Goal: Task Accomplishment & Management: Use online tool/utility

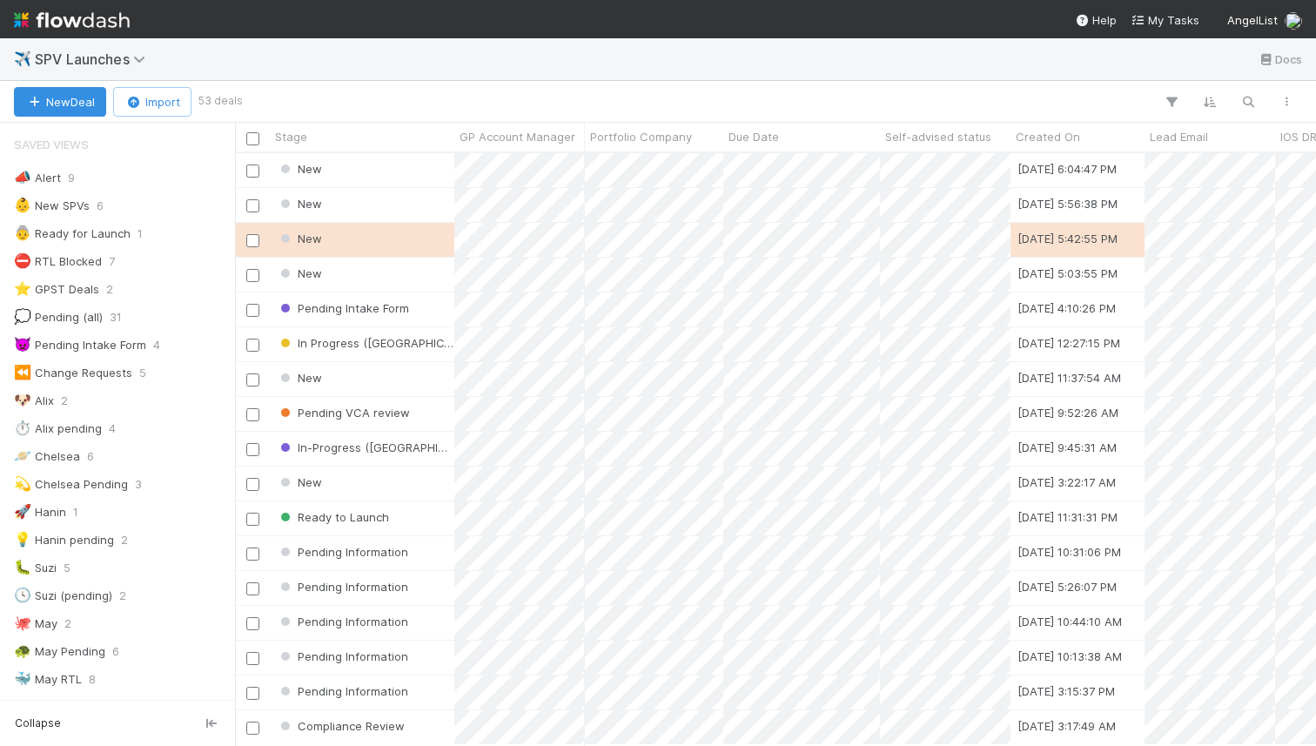
scroll to position [0, 1]
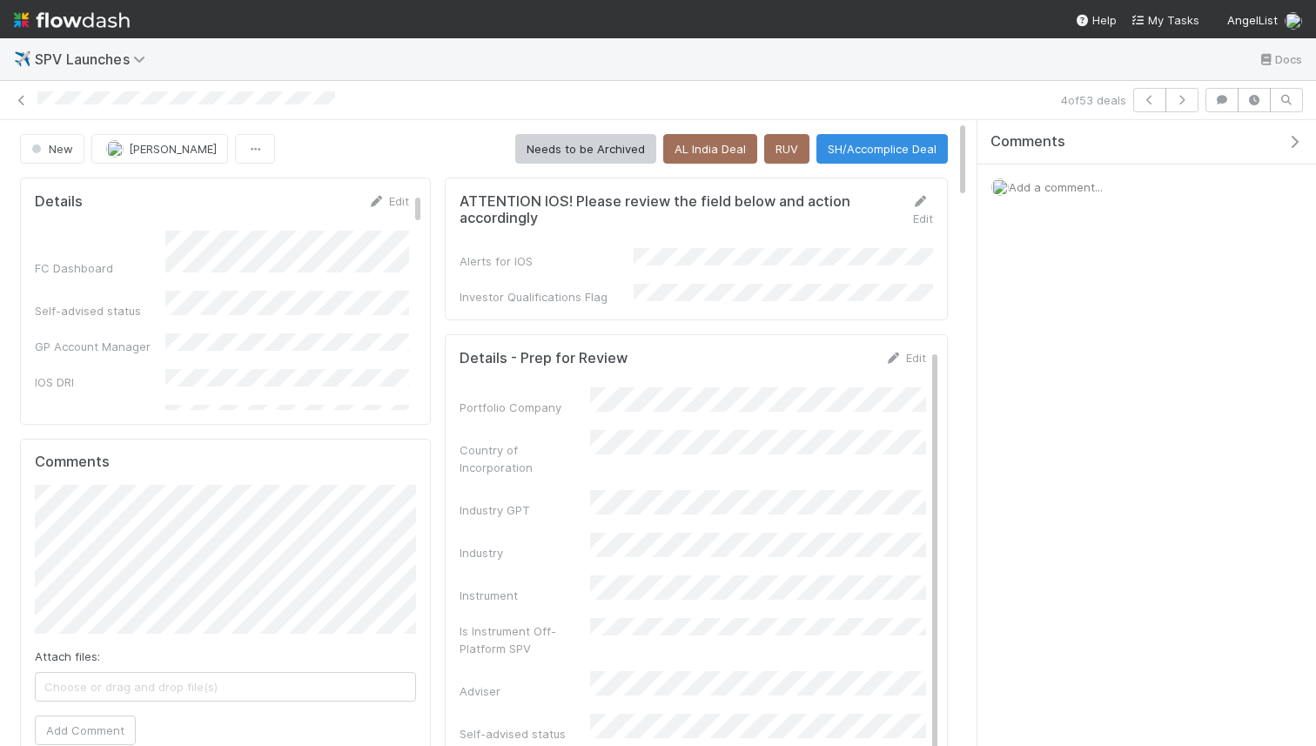
click at [388, 193] on div "Edit" at bounding box center [388, 200] width 41 height 17
click at [389, 200] on link "Edit" at bounding box center [388, 201] width 41 height 14
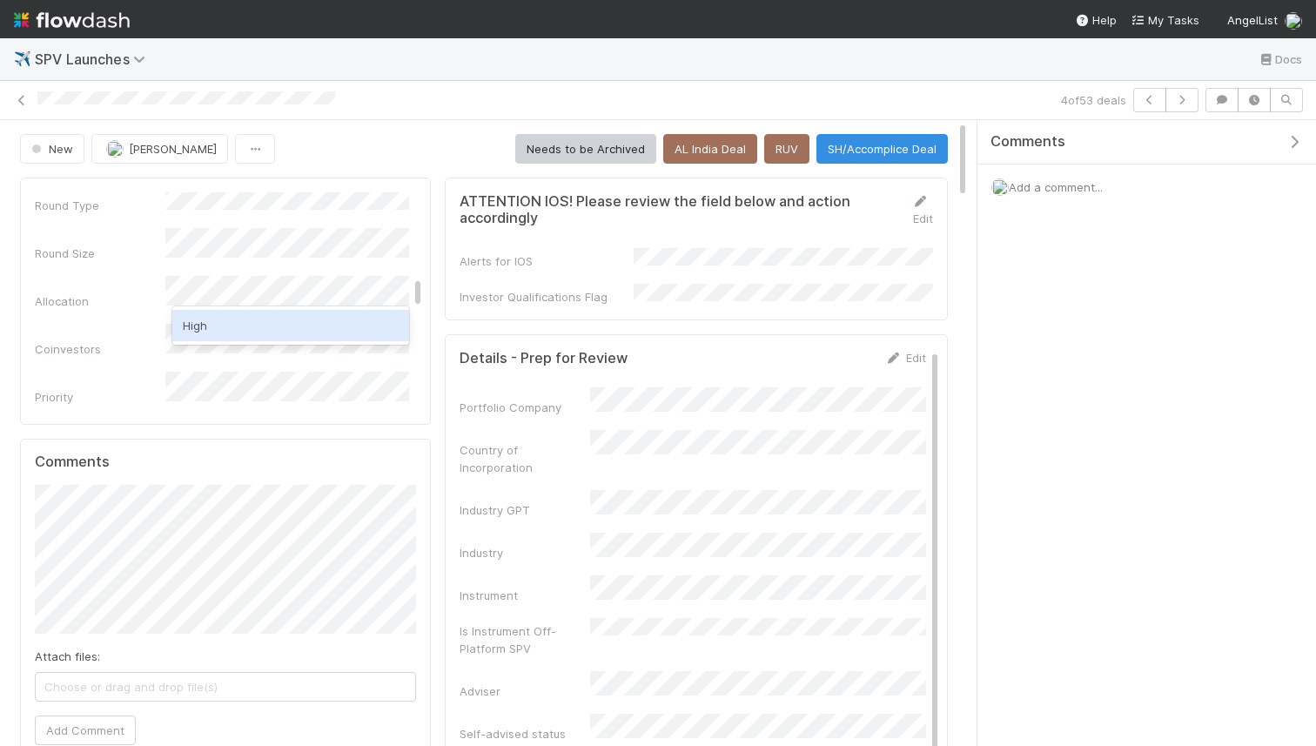
click at [254, 331] on div "High" at bounding box center [290, 325] width 237 height 31
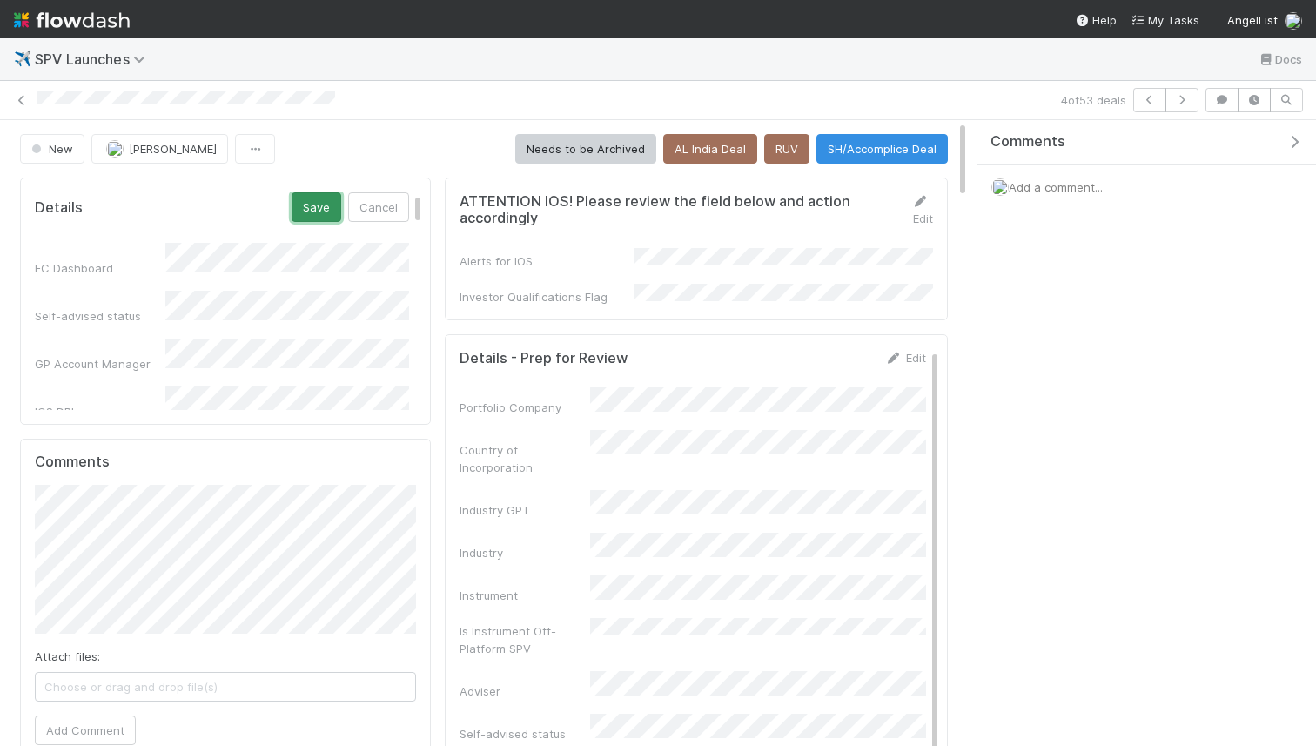
click at [325, 216] on button "Save" at bounding box center [317, 207] width 50 height 30
click at [377, 200] on icon at bounding box center [376, 201] width 17 height 11
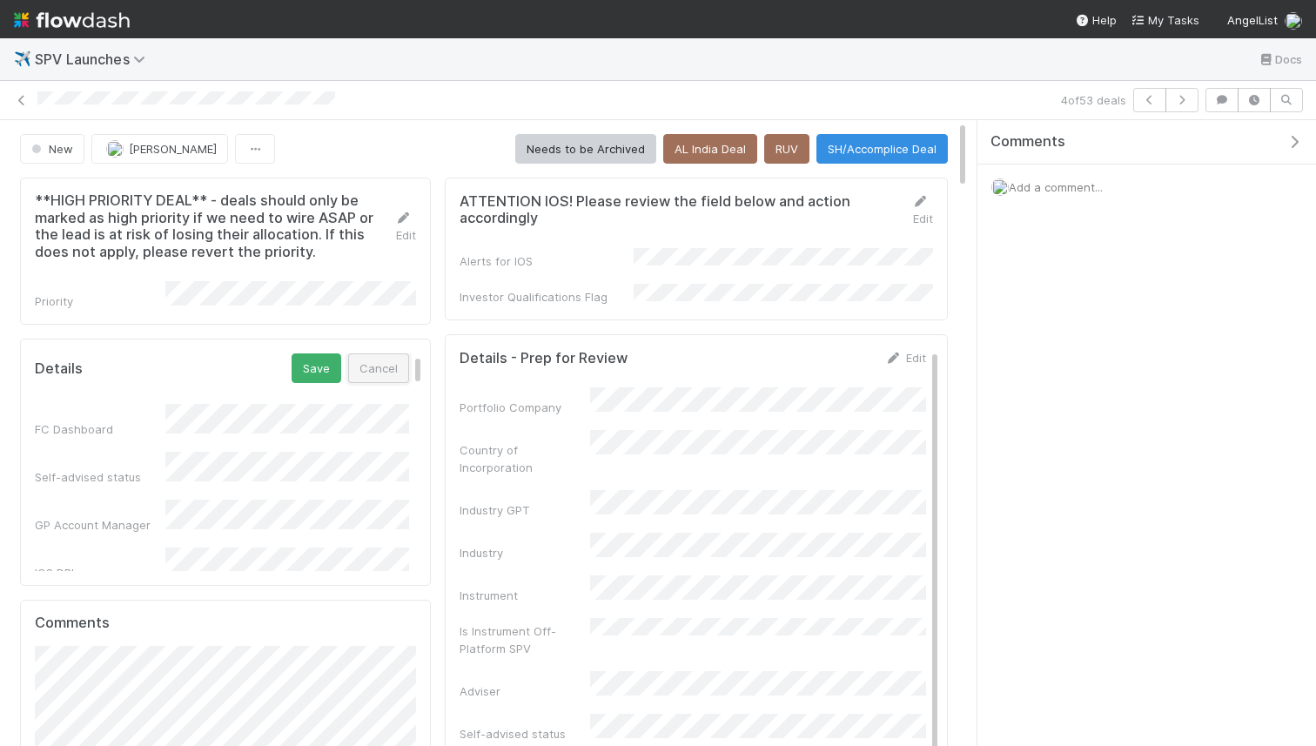
click at [380, 378] on button "Cancel" at bounding box center [378, 368] width 61 height 30
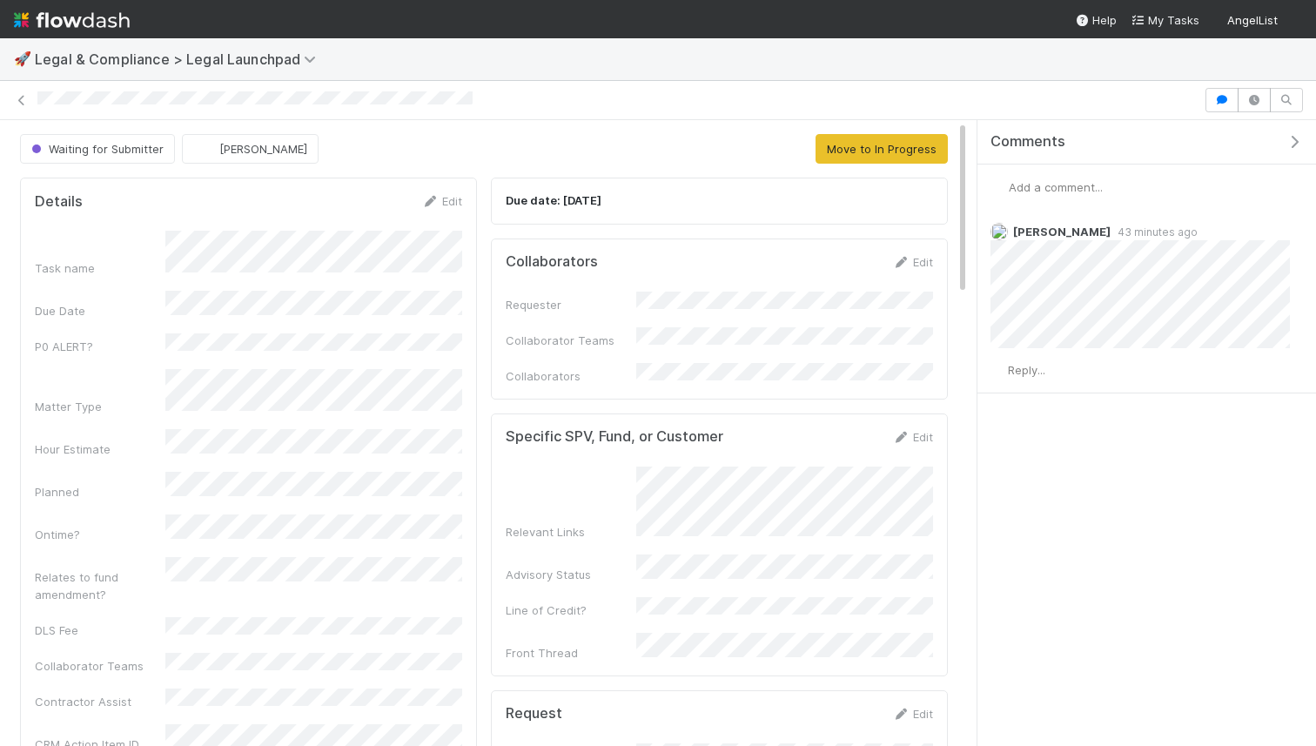
click at [1057, 191] on span "Add a comment..." at bounding box center [1056, 187] width 94 height 14
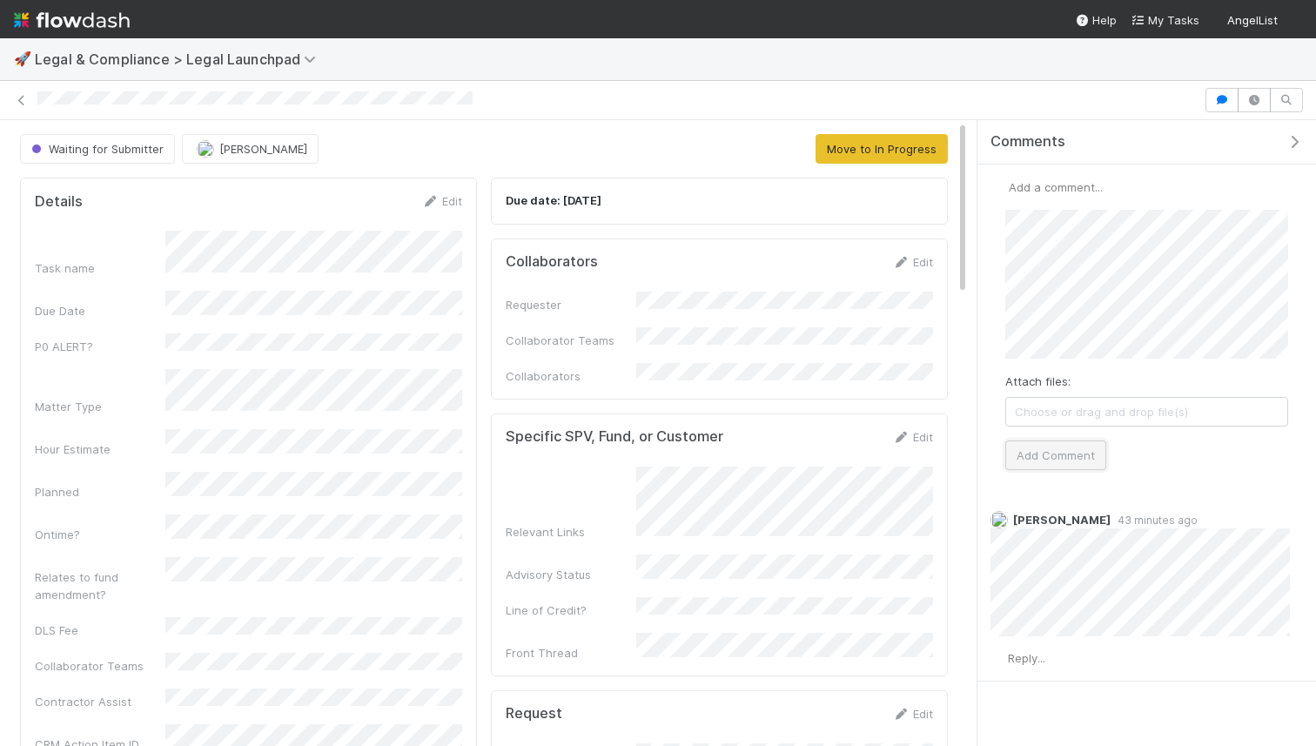
click at [1057, 459] on button "Add Comment" at bounding box center [1055, 455] width 101 height 30
